Goal: Information Seeking & Learning: Learn about a topic

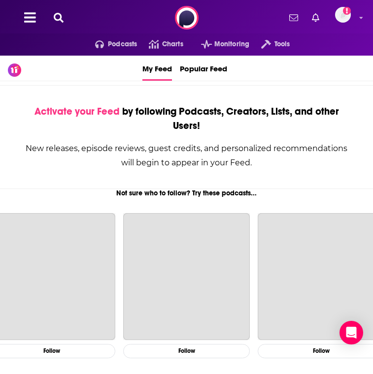
click at [60, 20] on icon at bounding box center [59, 18] width 10 height 10
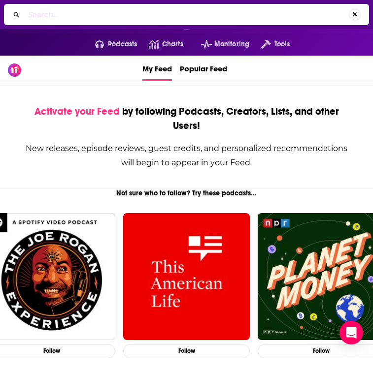
click at [99, 171] on div "Activate your Feed by following Podcasts, Creators, Lists, and other Users! New…" at bounding box center [186, 137] width 404 height 104
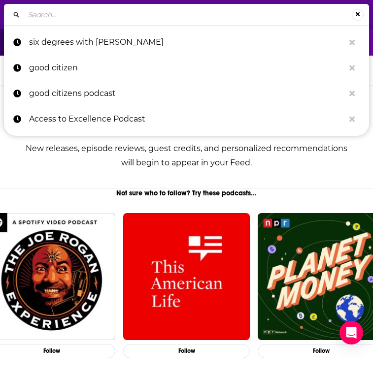
click at [138, 8] on input "Search..." at bounding box center [187, 15] width 327 height 16
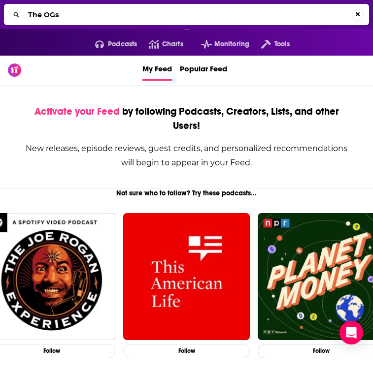
type input "The OGs"
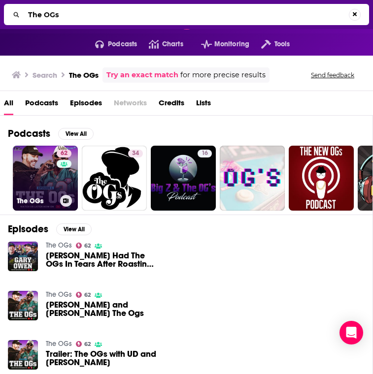
click at [46, 181] on link "62 The OGs" at bounding box center [45, 178] width 65 height 65
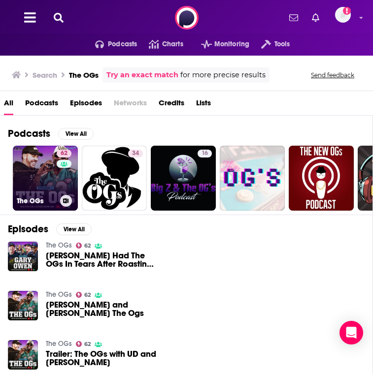
click at [33, 178] on link "62 The OGs" at bounding box center [45, 178] width 65 height 65
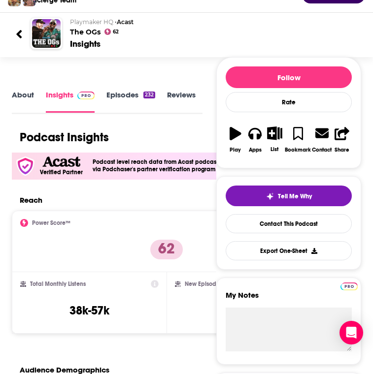
scroll to position [89, 0]
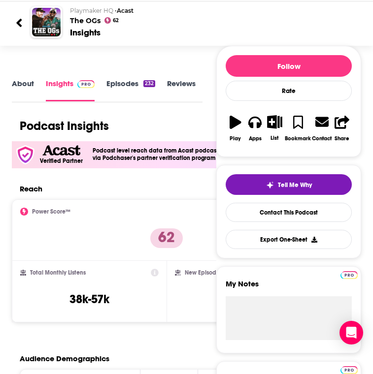
click at [59, 88] on link "Insights" at bounding box center [70, 90] width 49 height 22
click at [123, 89] on link "Episodes 232" at bounding box center [130, 90] width 49 height 22
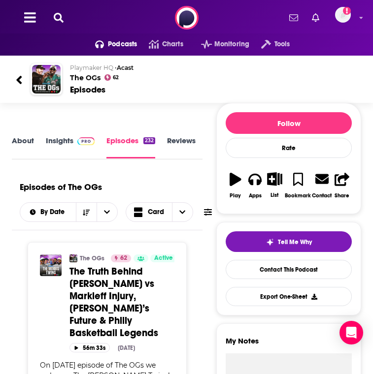
click at [31, 142] on link "About" at bounding box center [23, 147] width 22 height 23
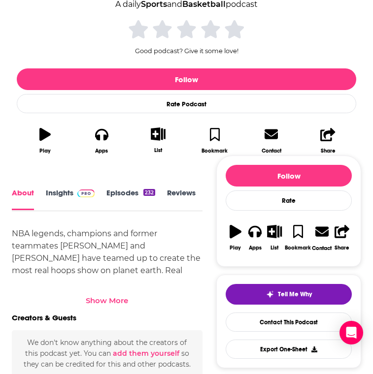
scroll to position [221, 0]
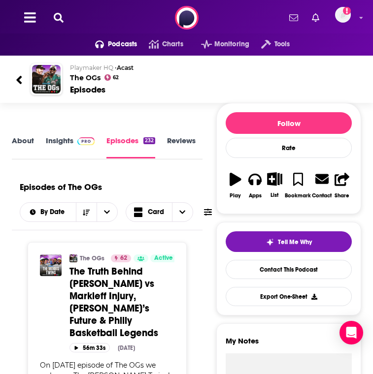
click at [115, 48] on span "Podcasts" at bounding box center [122, 44] width 29 height 14
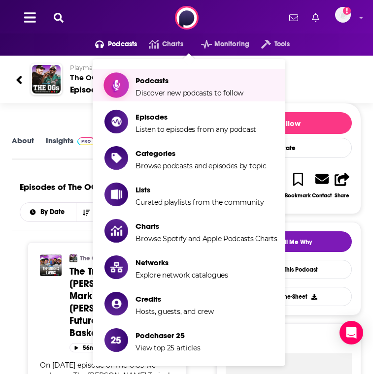
click at [157, 79] on span "Podcasts" at bounding box center [189, 80] width 108 height 9
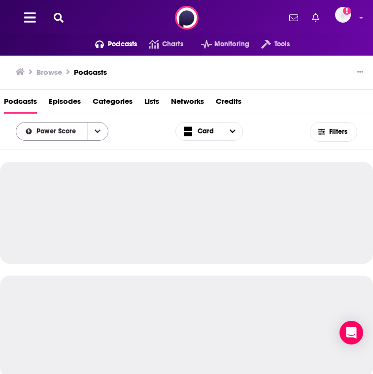
click at [92, 132] on button "open menu" at bounding box center [97, 132] width 21 height 18
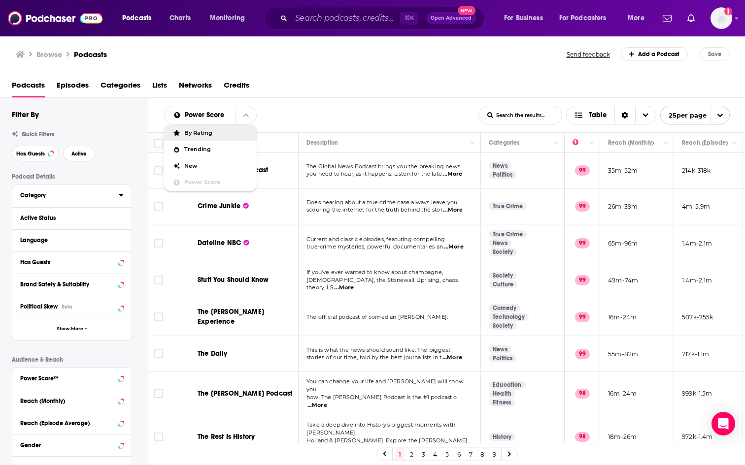
click at [68, 197] on div "Category" at bounding box center [66, 195] width 92 height 7
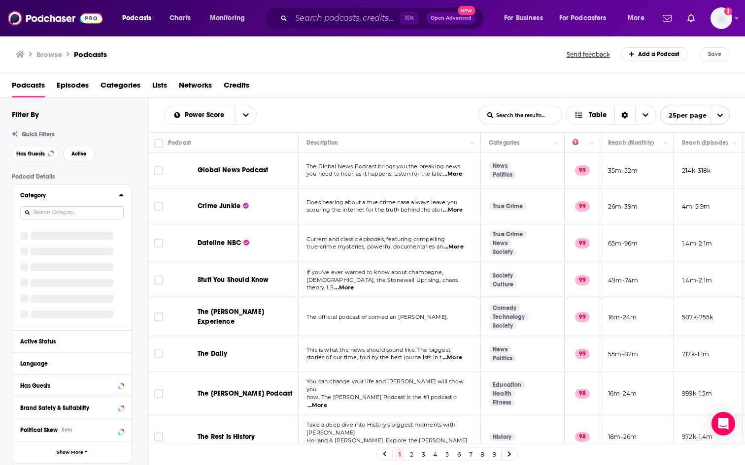
click at [86, 218] on input at bounding box center [71, 212] width 103 height 13
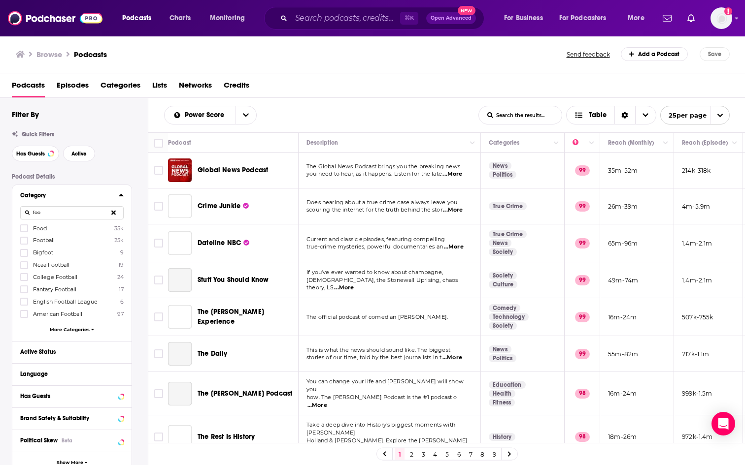
click at [64, 243] on label "Football 25k" at bounding box center [71, 240] width 103 height 8
click at [24, 244] on input "multiSelectOption-football-1" at bounding box center [24, 244] width 0 height 0
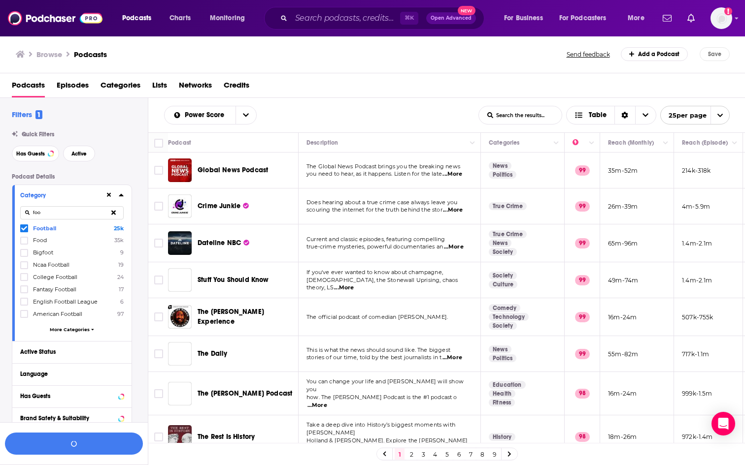
click at [74, 209] on input "foo" at bounding box center [71, 212] width 103 height 13
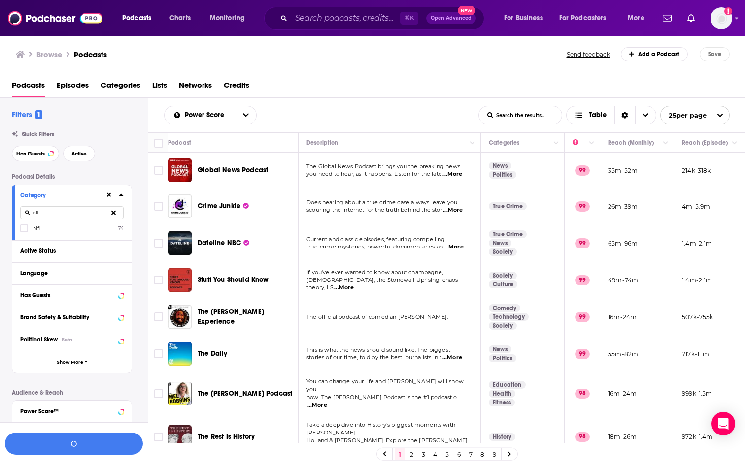
click at [58, 225] on label "Nfl 74" at bounding box center [71, 228] width 103 height 8
click at [24, 231] on input "multiSelectOption-nfl-category-0" at bounding box center [24, 231] width 0 height 0
click at [54, 215] on input "nfl" at bounding box center [71, 212] width 103 height 13
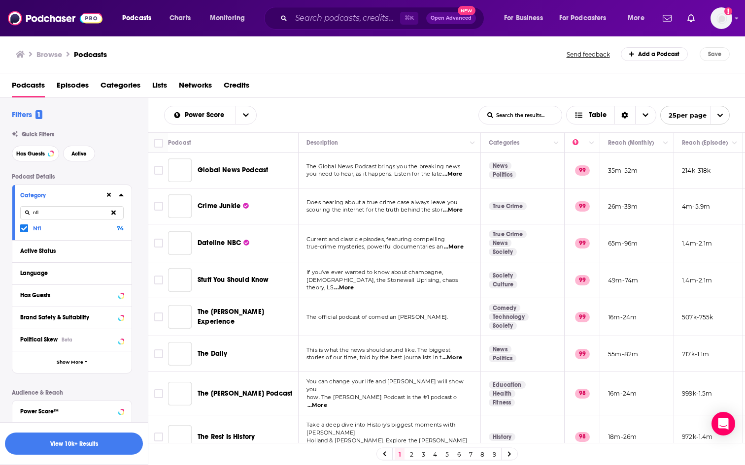
click at [54, 215] on input "nfl" at bounding box center [71, 212] width 103 height 13
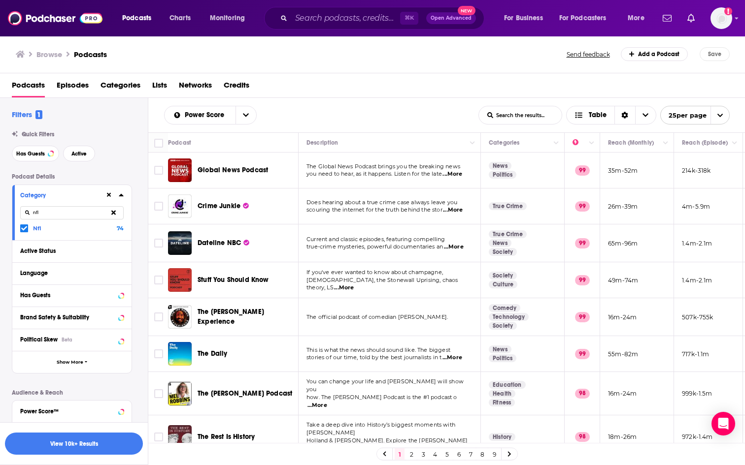
click at [54, 215] on input "nfl" at bounding box center [71, 212] width 103 height 13
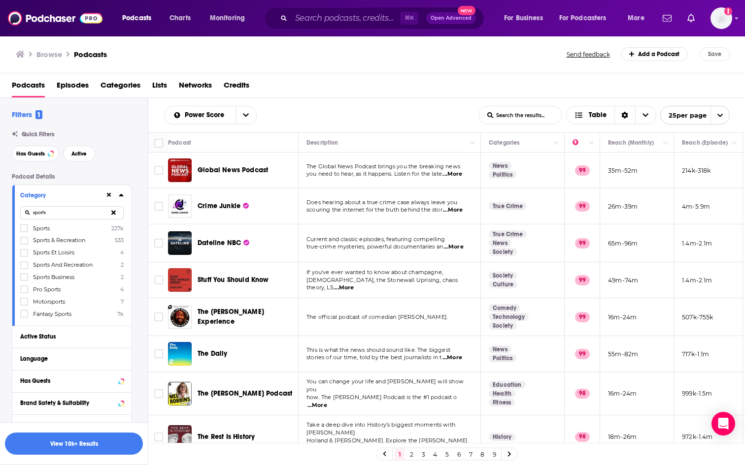
type input "sports"
click at [125, 163] on div "Filters 1 Quick Filters Has Guests Active Podcast Details Category sports Sport…" at bounding box center [80, 384] width 136 height 548
click at [49, 374] on button "View 10k+ Results" at bounding box center [74, 444] width 138 height 22
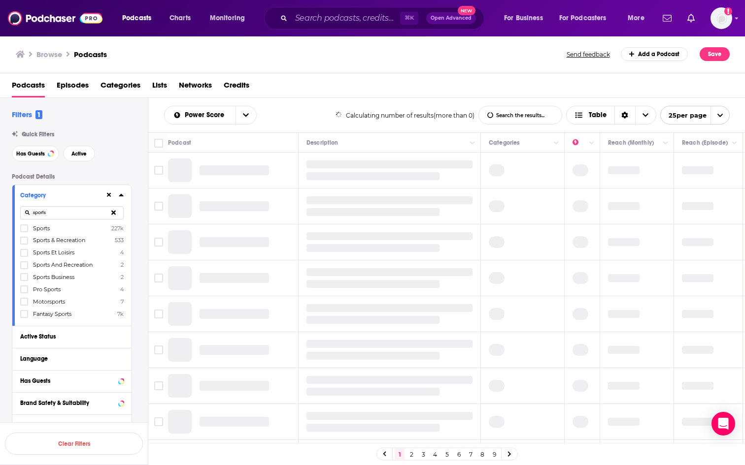
click at [120, 196] on icon at bounding box center [121, 195] width 4 height 2
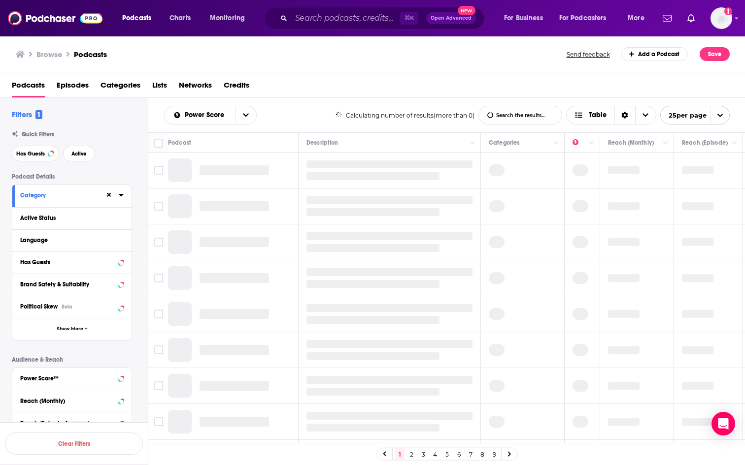
click at [118, 196] on div at bounding box center [114, 195] width 19 height 12
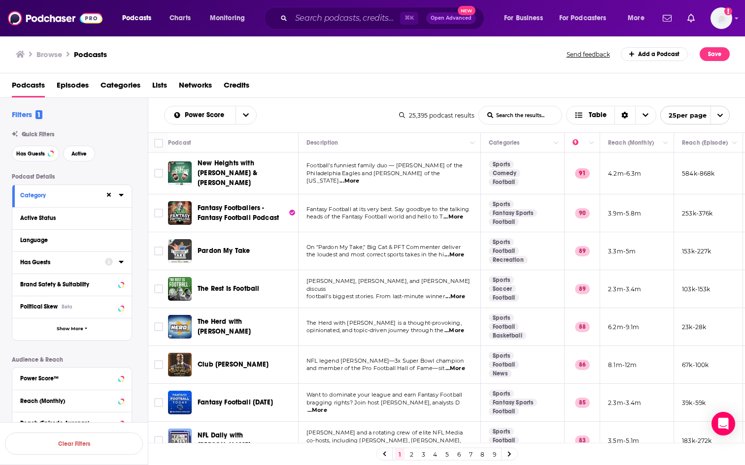
click at [116, 262] on div at bounding box center [114, 262] width 19 height 12
click at [120, 262] on icon at bounding box center [121, 262] width 4 height 2
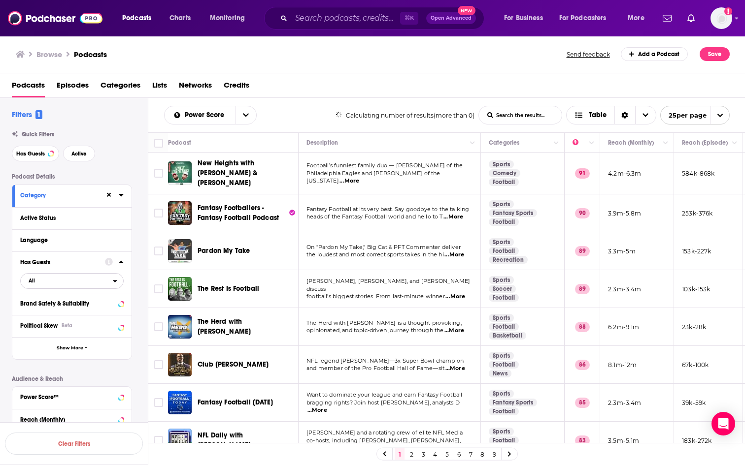
click at [104, 280] on span "All" at bounding box center [67, 280] width 92 height 13
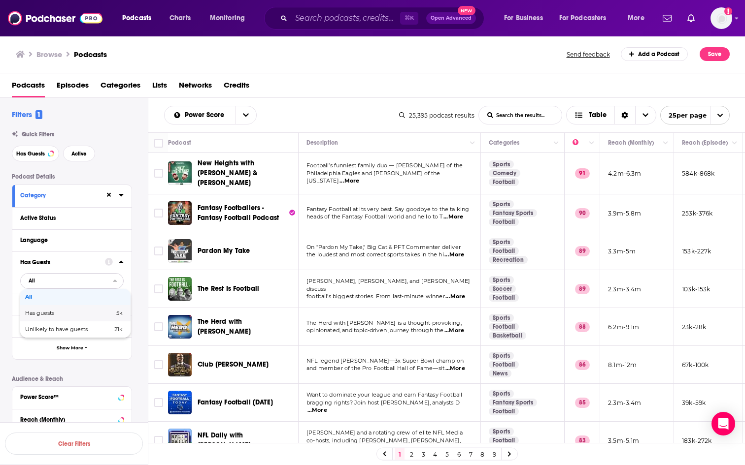
click at [86, 312] on span "5k" at bounding box center [103, 313] width 38 height 5
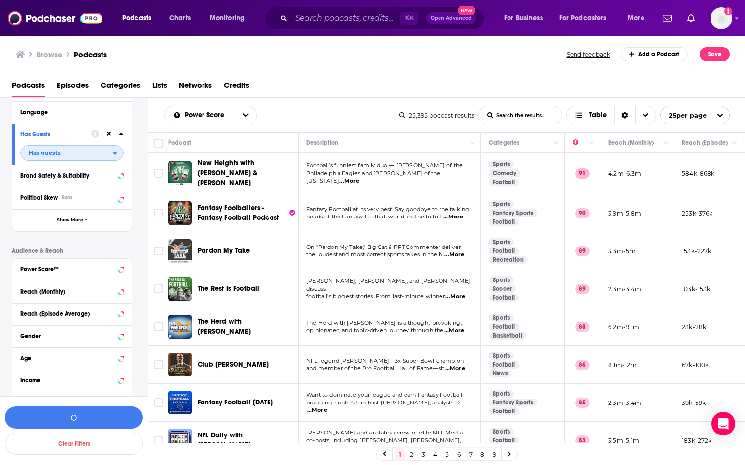
scroll to position [130, 0]
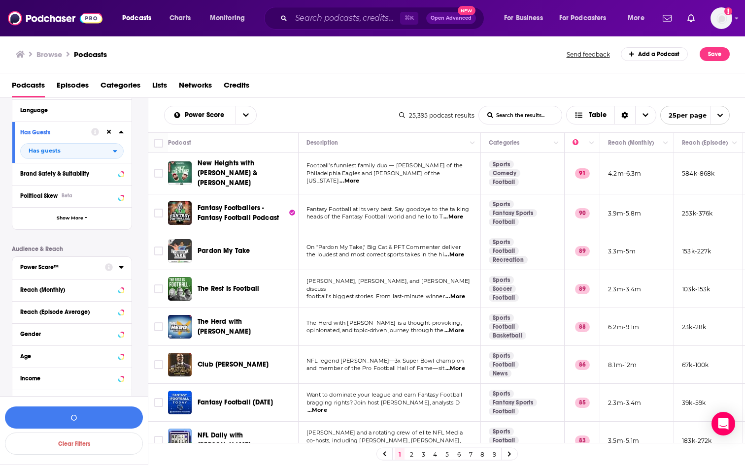
click at [77, 271] on div "Power Score™" at bounding box center [59, 267] width 78 height 7
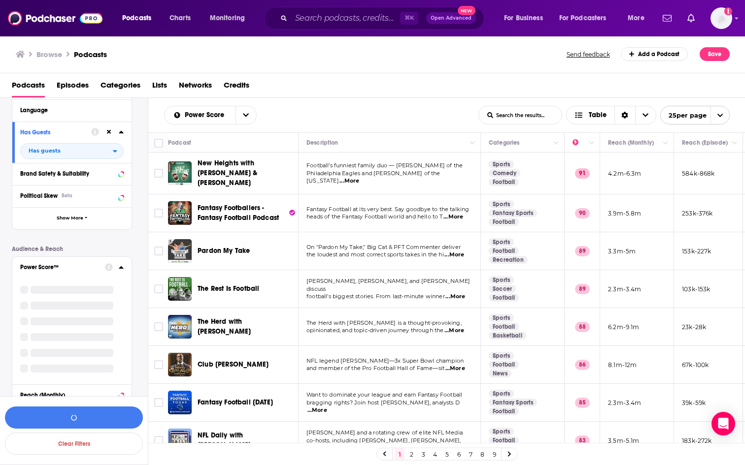
click at [121, 268] on icon at bounding box center [121, 267] width 4 height 2
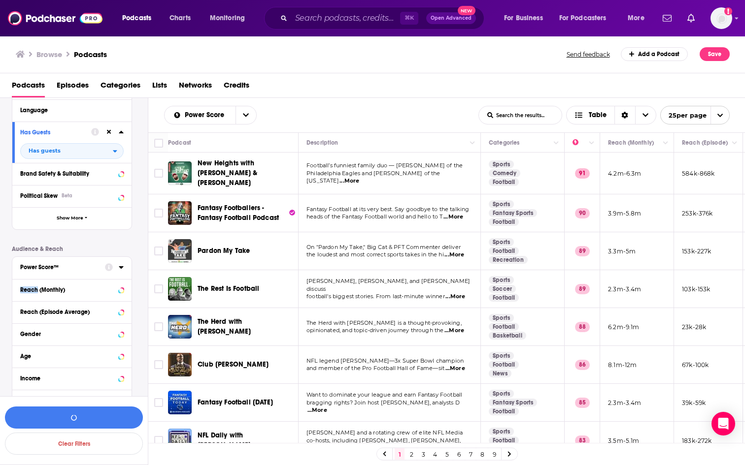
click at [121, 269] on icon at bounding box center [121, 267] width 4 height 2
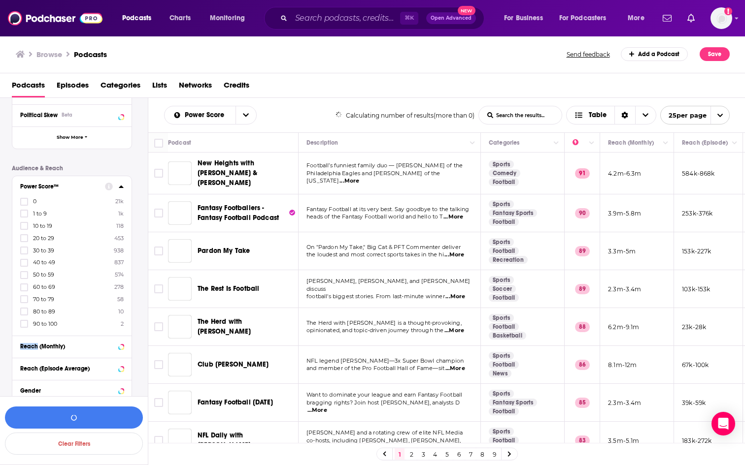
scroll to position [212, 0]
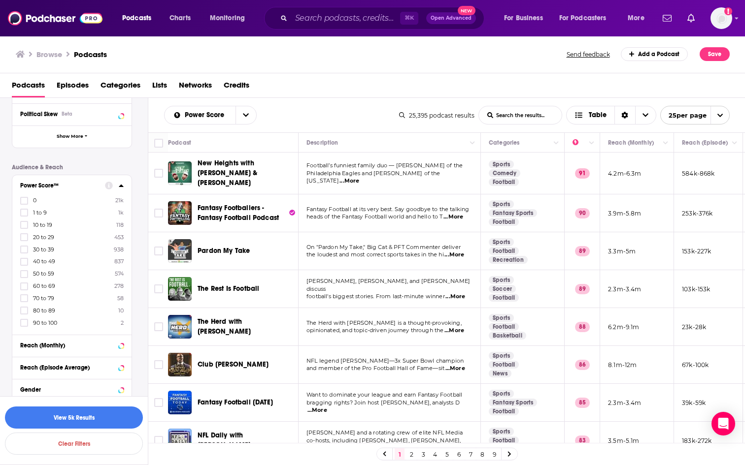
click at [54, 262] on span "40 to 49" at bounding box center [44, 261] width 22 height 7
click at [24, 265] on input "multiSelectOption-40-5" at bounding box center [24, 265] width 0 height 0
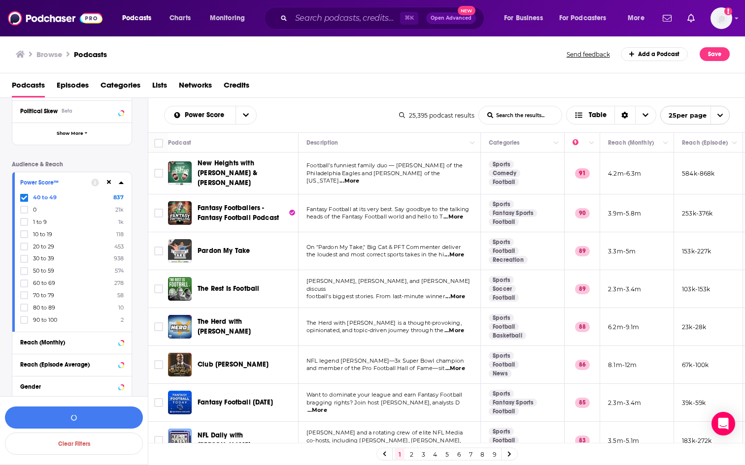
click at [44, 282] on span "60 to 69" at bounding box center [44, 283] width 22 height 7
click at [24, 287] on input "multiSelectOption-60-7" at bounding box center [24, 287] width 0 height 0
click at [43, 293] on span "70 to 79" at bounding box center [43, 295] width 21 height 7
click at [24, 298] on input "multiSelectOption-70-8" at bounding box center [24, 298] width 0 height 0
click at [41, 295] on span "50 to 59" at bounding box center [43, 295] width 21 height 7
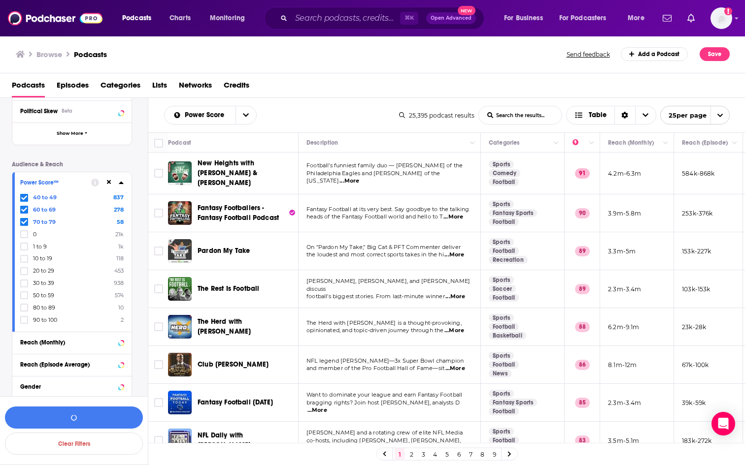
click at [24, 298] on input "multiSelectOption-50-8" at bounding box center [24, 298] width 0 height 0
click at [40, 308] on span "80 to 89" at bounding box center [44, 307] width 22 height 7
click at [24, 311] on input "multiSelectOption-80-9" at bounding box center [24, 311] width 0 height 0
click at [39, 320] on span "90 to 100" at bounding box center [45, 320] width 24 height 7
click at [24, 323] on input "multiSelectOption-90-10" at bounding box center [24, 323] width 0 height 0
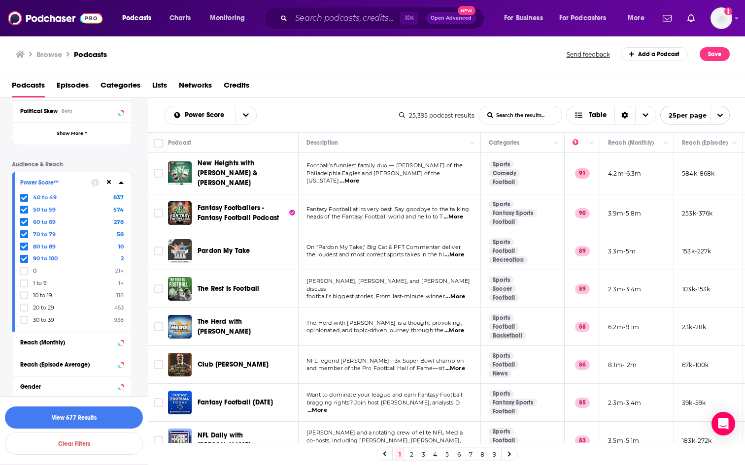
click at [22, 200] on icon at bounding box center [24, 198] width 6 height 6
click at [79, 374] on button "View 447 Results" at bounding box center [74, 418] width 138 height 22
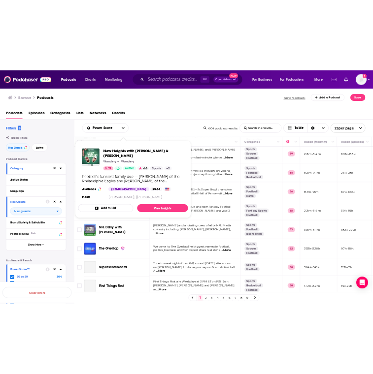
scroll to position [85, 1]
